Goal: Task Accomplishment & Management: Manage account settings

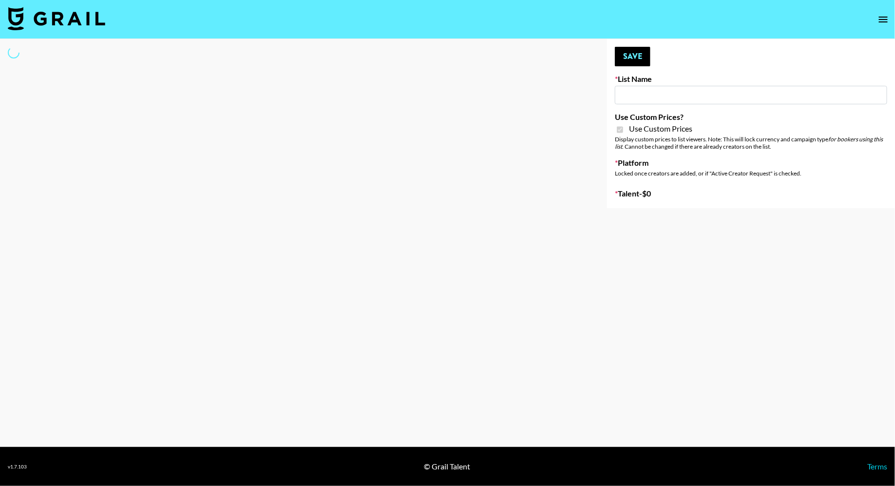
type input "Ladder ([DATE]) IG"
checkbox input "true"
select select "Song"
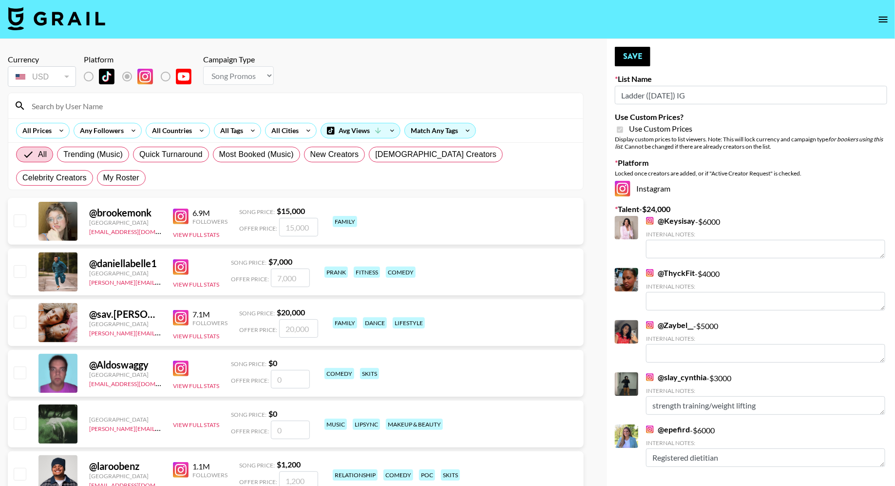
click at [205, 99] on input at bounding box center [302, 106] width 552 height 16
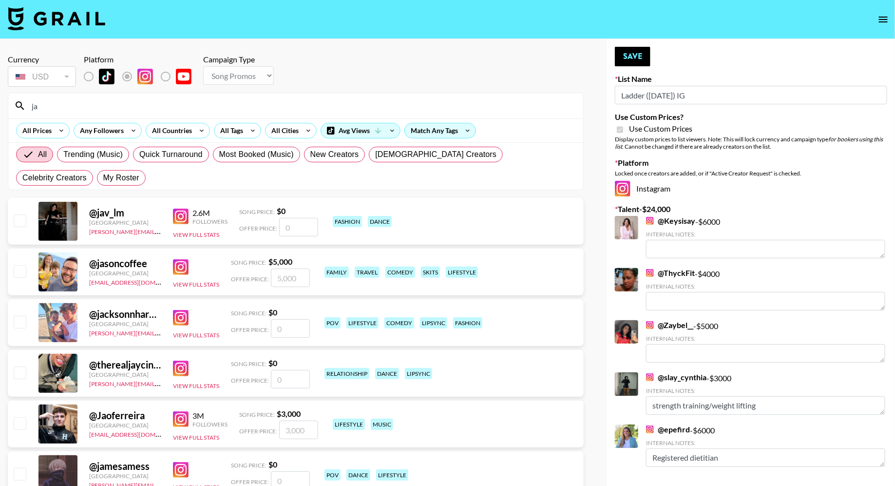
type input "ja"
click at [103, 175] on span "My Roster" at bounding box center [121, 178] width 36 height 12
click at [103, 178] on input "My Roster" at bounding box center [103, 178] width 0 height 0
radio input "true"
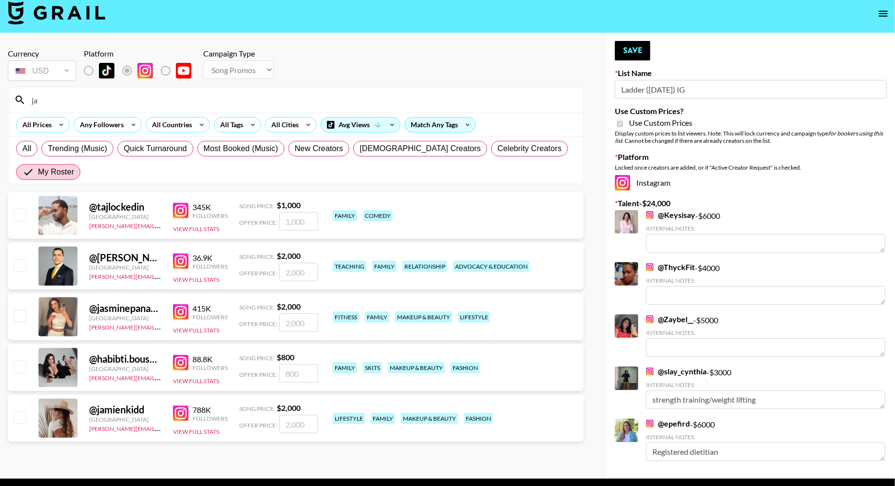
scroll to position [8, 0]
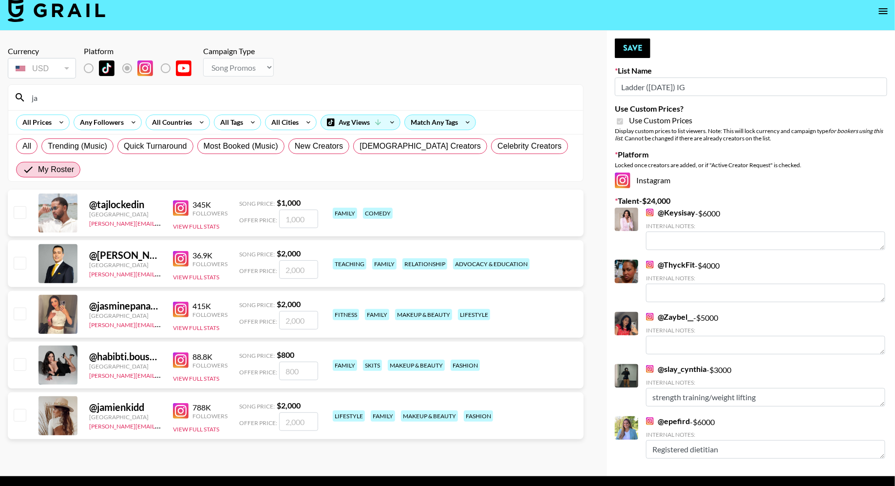
click at [17, 416] on input "checkbox" at bounding box center [20, 415] width 12 height 12
checkbox input "true"
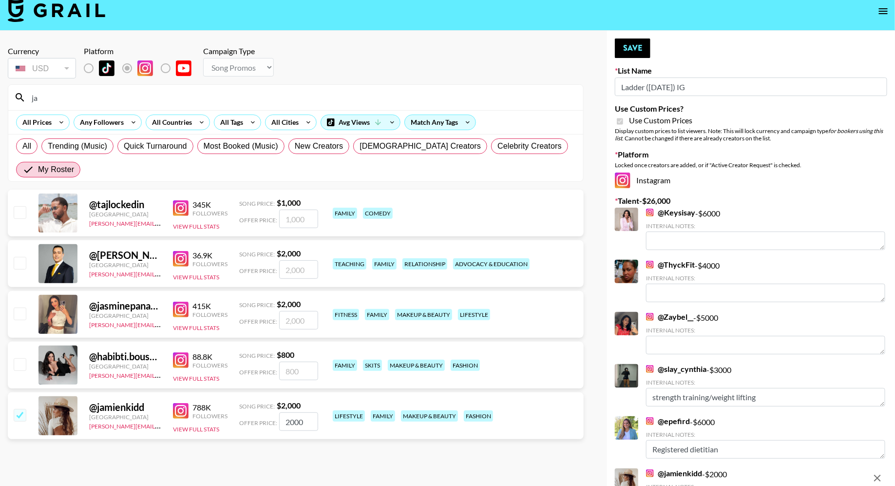
drag, startPoint x: 290, startPoint y: 421, endPoint x: 269, endPoint y: 421, distance: 21.4
click at [269, 421] on div "Offer Price: 2000" at bounding box center [278, 421] width 79 height 19
click at [307, 422] on input "2000" at bounding box center [298, 421] width 39 height 19
click at [292, 405] on strong "$ 2,000" at bounding box center [289, 405] width 24 height 9
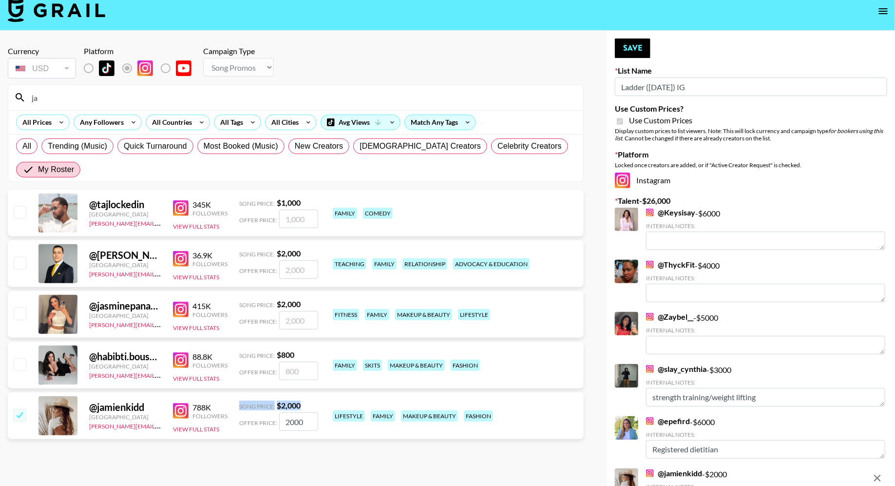
click at [292, 405] on strong "$ 2,000" at bounding box center [289, 405] width 24 height 9
click at [309, 405] on div "Song Price: $ 2,000" at bounding box center [278, 406] width 79 height 10
drag, startPoint x: 310, startPoint y: 421, endPoint x: 222, endPoint y: 421, distance: 87.7
click at [222, 421] on div "@ jamienkidd United States [PERSON_NAME][EMAIL_ADDRESS][DOMAIN_NAME] 788K Follo…" at bounding box center [296, 415] width 576 height 47
type input "7000"
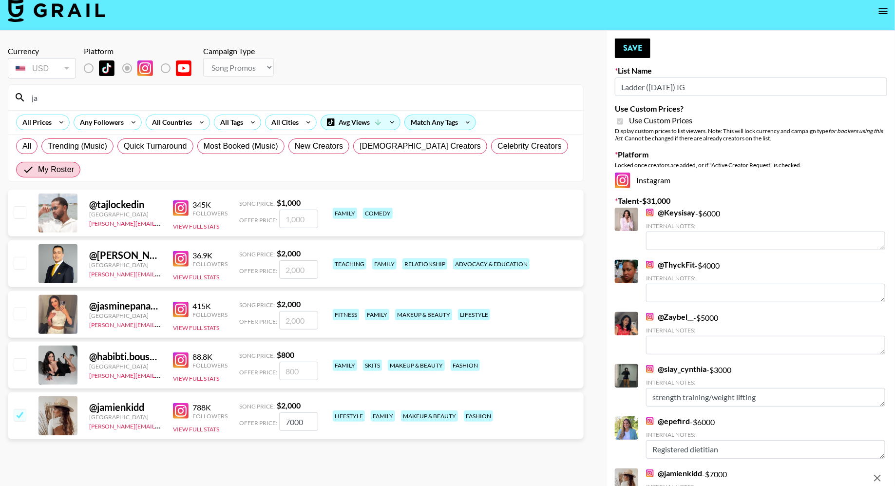
click at [297, 445] on section "Currency USD USD ​ Platform Campaign Type Choose Type... Song Promos Brand Prom…" at bounding box center [296, 243] width 576 height 408
click at [305, 423] on input "7000" at bounding box center [298, 421] width 39 height 19
click at [639, 51] on button "Save" at bounding box center [633, 48] width 36 height 19
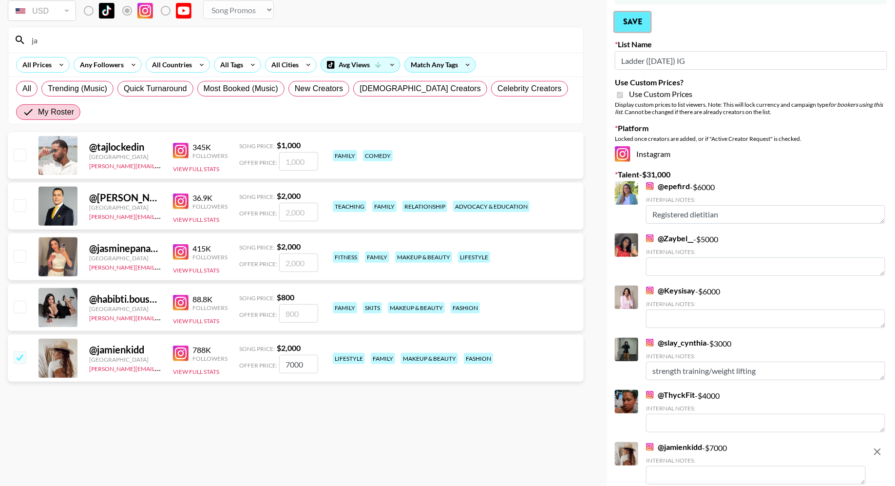
scroll to position [3, 0]
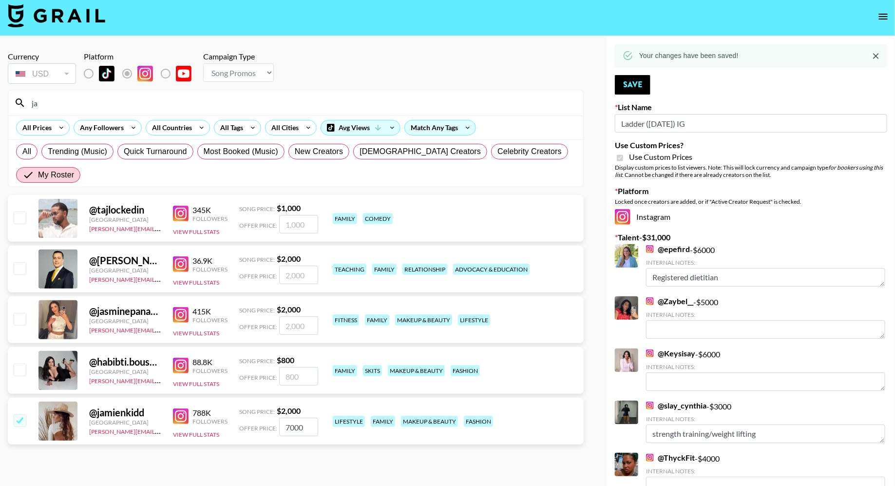
click at [22, 372] on input "checkbox" at bounding box center [20, 370] width 12 height 12
checkbox input "true"
type input "800"
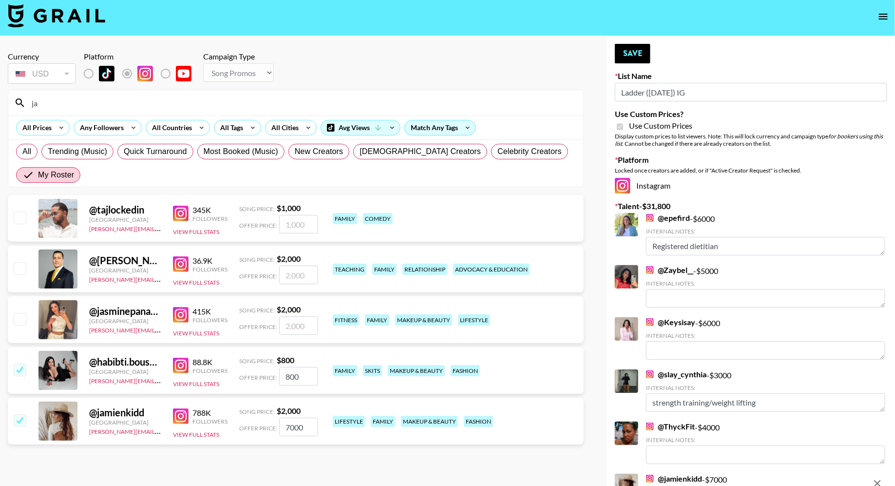
drag, startPoint x: 305, startPoint y: 378, endPoint x: 257, endPoint y: 378, distance: 47.8
click at [257, 378] on div "Offer Price: 800" at bounding box center [278, 376] width 79 height 19
click at [183, 313] on img at bounding box center [181, 315] width 16 height 16
click at [15, 321] on input "checkbox" at bounding box center [20, 319] width 12 height 12
checkbox input "true"
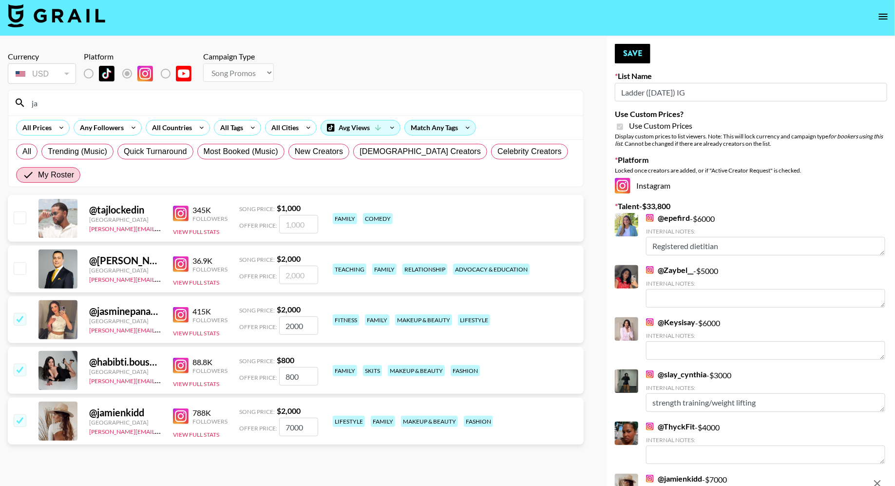
drag, startPoint x: 289, startPoint y: 325, endPoint x: 266, endPoint y: 325, distance: 22.9
click at [266, 325] on div "Offer Price: 2000" at bounding box center [278, 325] width 79 height 19
type input "3000"
drag, startPoint x: 290, startPoint y: 378, endPoint x: 270, endPoint y: 378, distance: 20.0
click at [273, 378] on div "Offer Price: 800" at bounding box center [278, 376] width 79 height 19
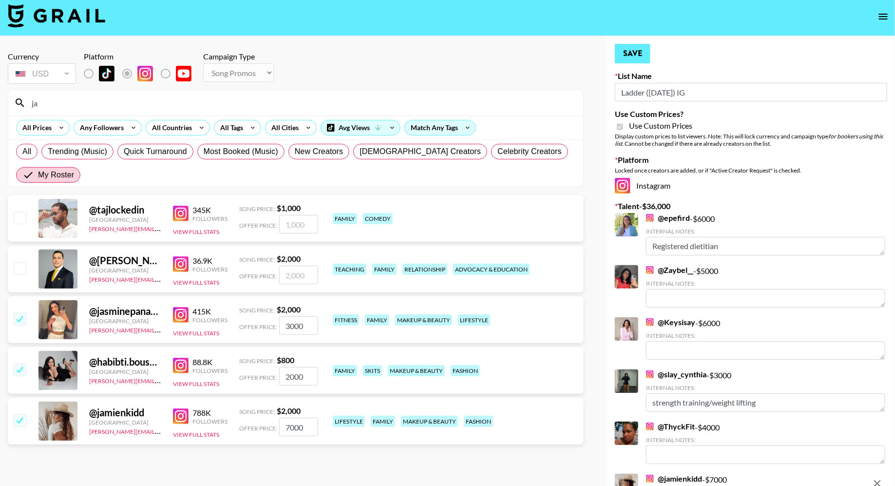
type input "2000"
click at [624, 52] on button "Save" at bounding box center [633, 53] width 36 height 19
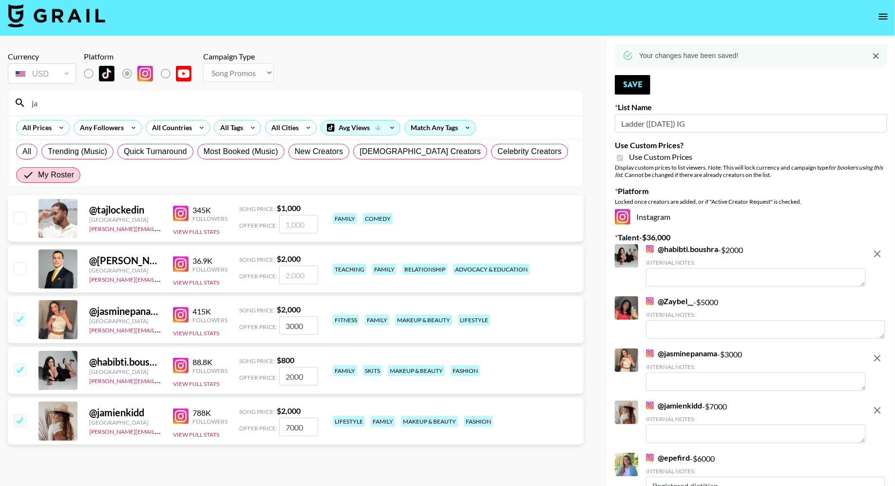
click at [678, 269] on textarea at bounding box center [756, 277] width 220 height 19
click at [669, 276] on textarea at bounding box center [756, 277] width 220 height 19
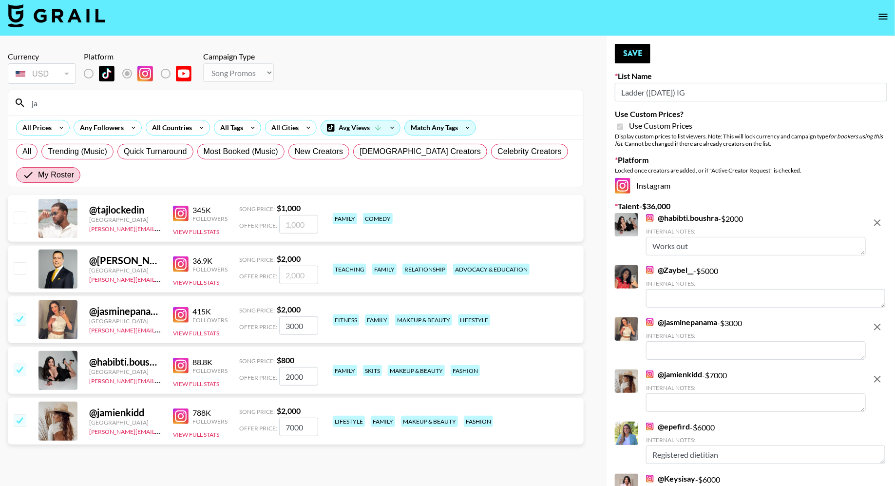
scroll to position [25, 0]
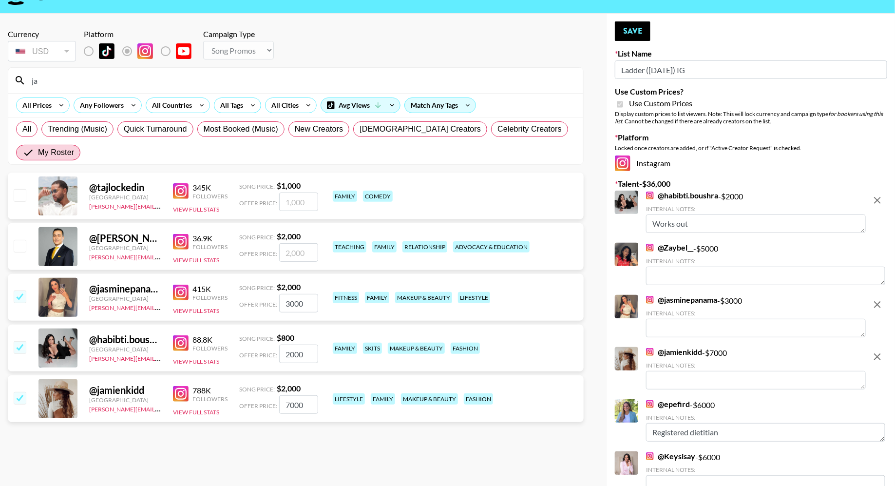
type textarea "Works out"
click at [675, 319] on textarea at bounding box center [756, 328] width 220 height 19
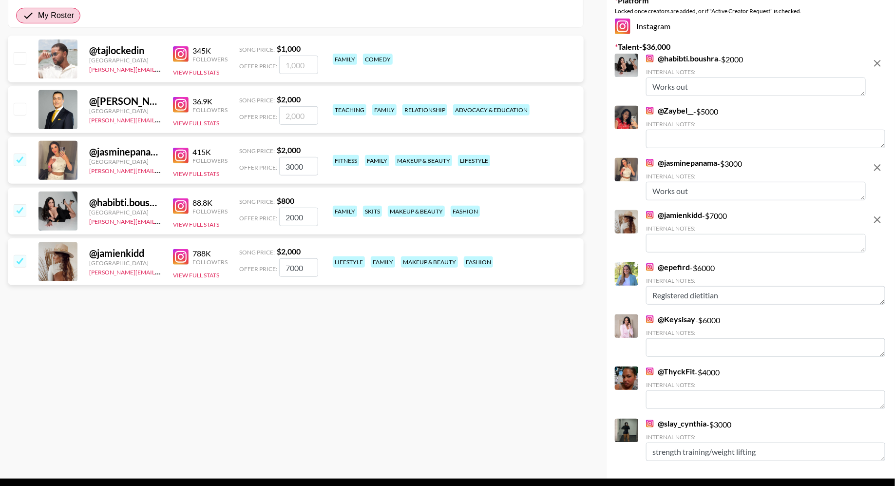
scroll to position [91, 0]
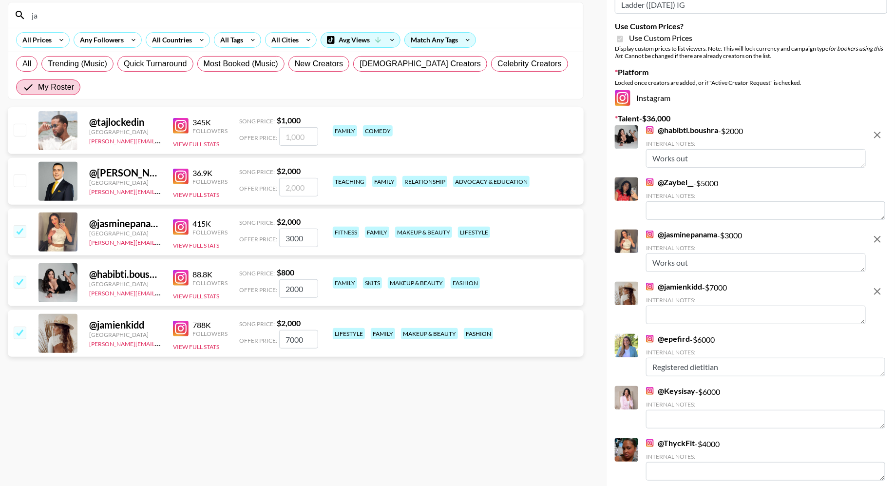
type textarea "Works out"
click at [676, 317] on textarea at bounding box center [756, 315] width 220 height 19
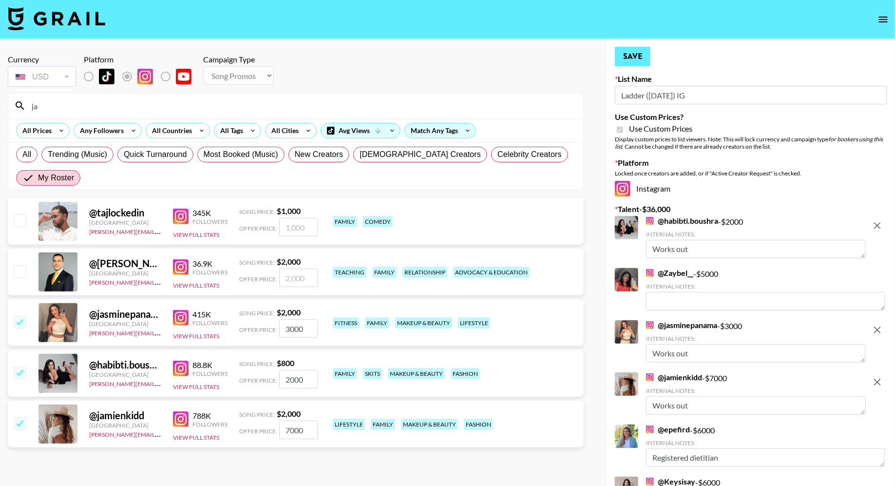
type textarea "Works out"
click at [637, 56] on button "Save" at bounding box center [633, 56] width 36 height 19
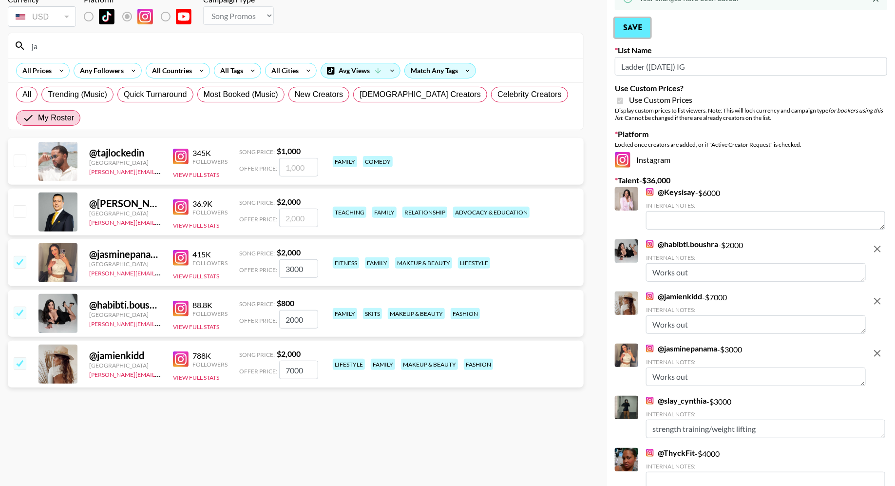
scroll to position [102, 0]
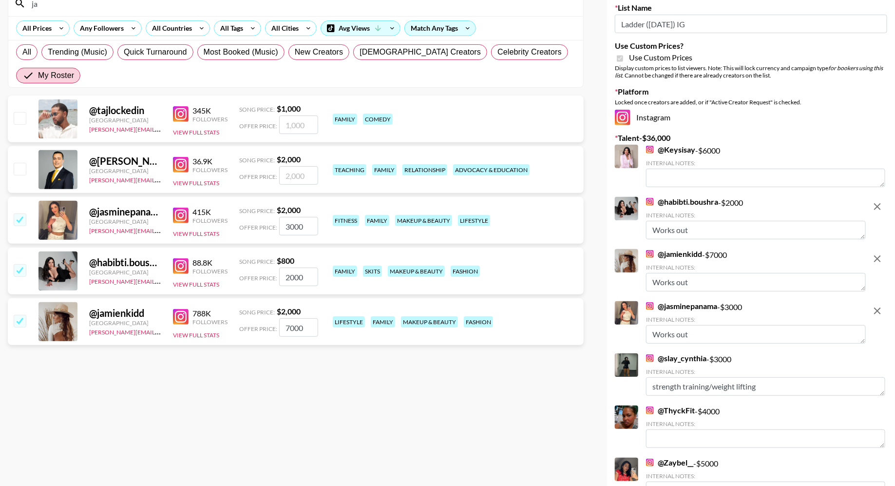
drag, startPoint x: 660, startPoint y: 229, endPoint x: 634, endPoint y: 229, distance: 25.8
click at [634, 229] on div "@ habibti.boushra - $ 2000 Internal Notes: Works out" at bounding box center [740, 219] width 251 height 44
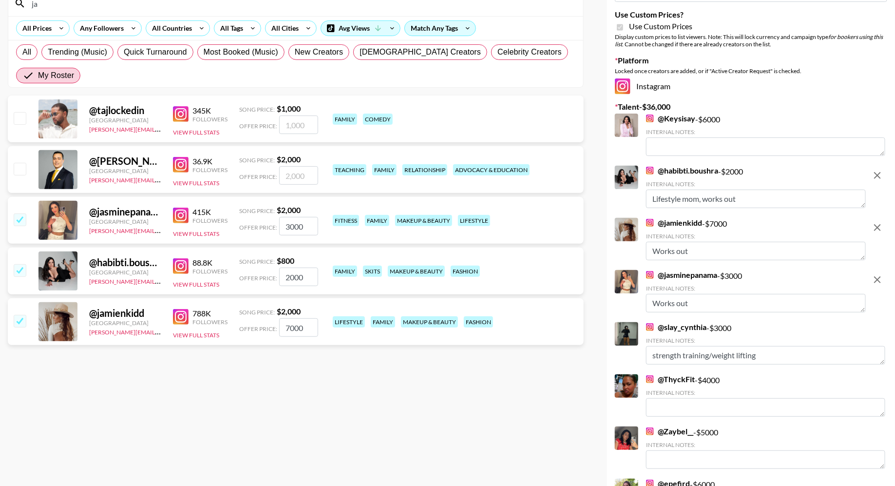
click at [753, 202] on textarea "Lifestyle mom, works out" at bounding box center [756, 199] width 220 height 19
type textarea "Lifestyle mom, works out"
click at [712, 250] on textarea "Works out" at bounding box center [756, 251] width 220 height 19
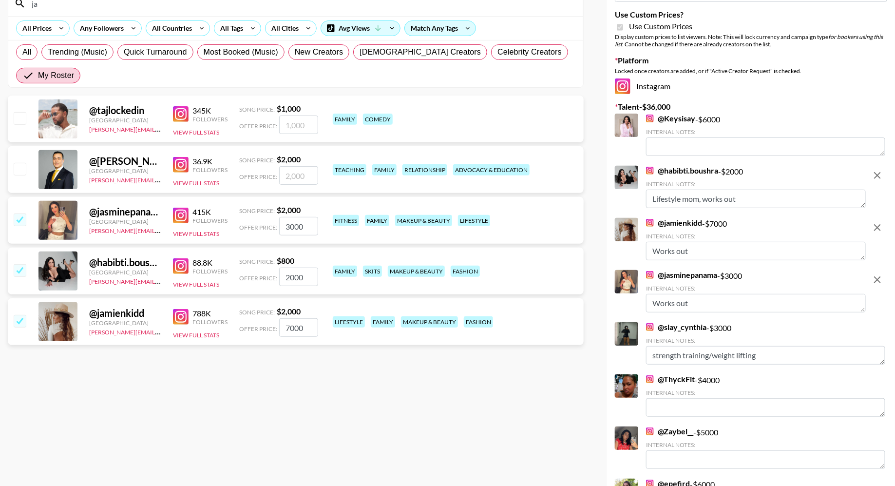
click at [712, 250] on textarea "Works out" at bounding box center [756, 251] width 220 height 19
paste textarea "Lifestyle mom, w"
type textarea "Lifestyle mom, works out"
click at [700, 303] on textarea "Works out" at bounding box center [756, 303] width 220 height 19
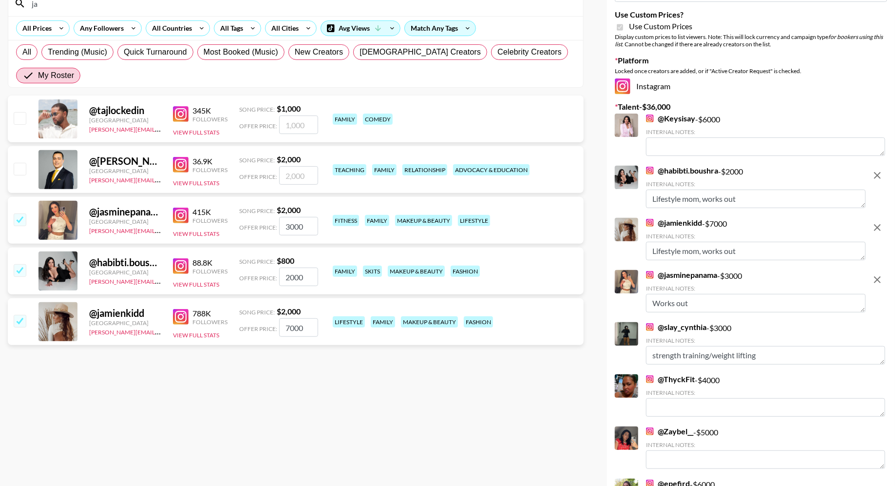
click at [700, 303] on textarea "Works out" at bounding box center [756, 303] width 220 height 19
paste textarea "Lifestyle mom, w"
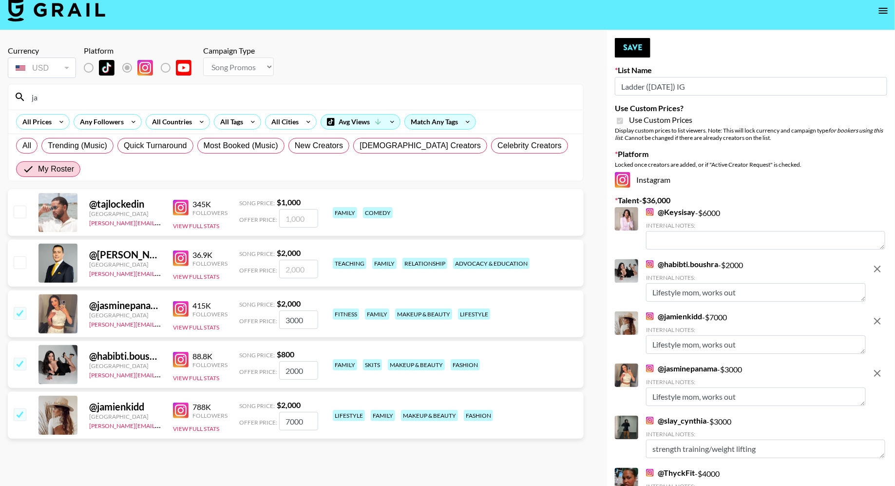
scroll to position [0, 0]
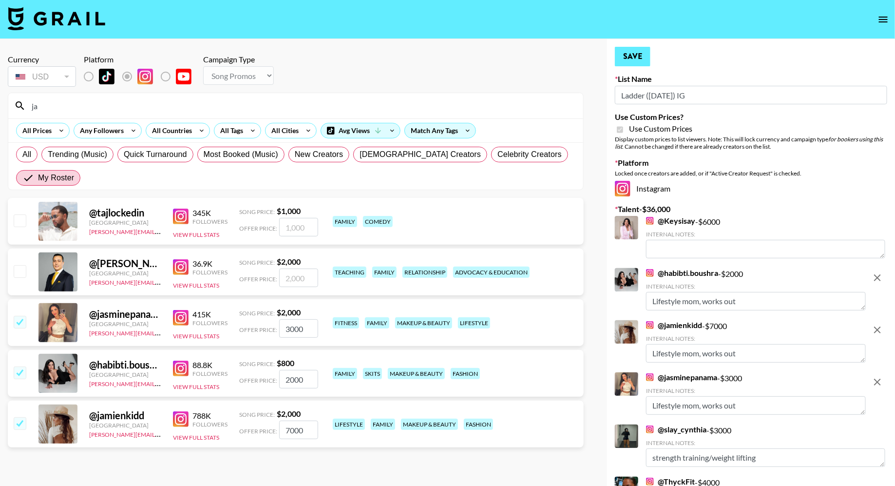
type textarea "Lifestyle mom, works out"
click at [640, 57] on button "Save" at bounding box center [633, 56] width 36 height 19
